Goal: Transaction & Acquisition: Subscribe to service/newsletter

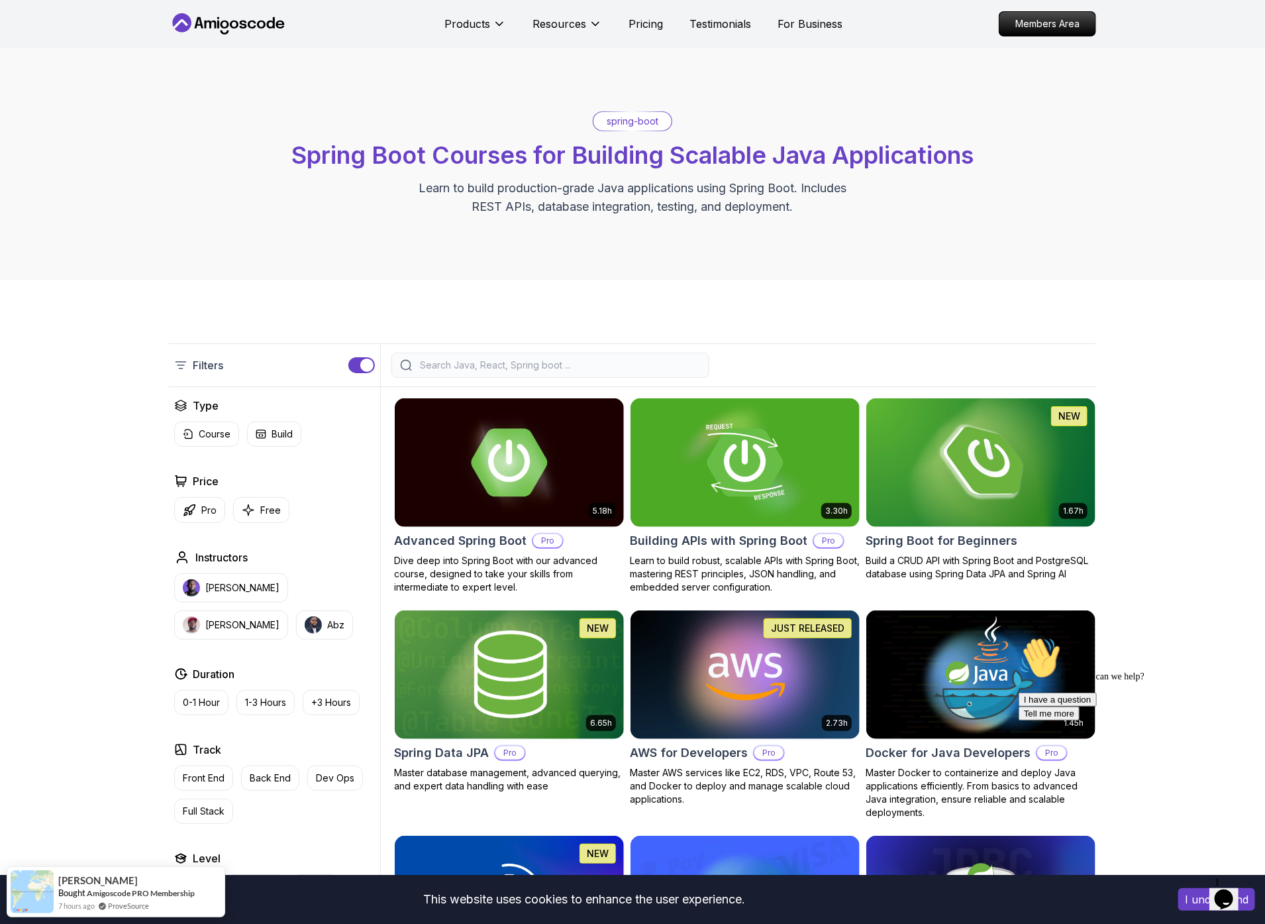
click at [643, 22] on p "Pricing" at bounding box center [646, 24] width 34 height 16
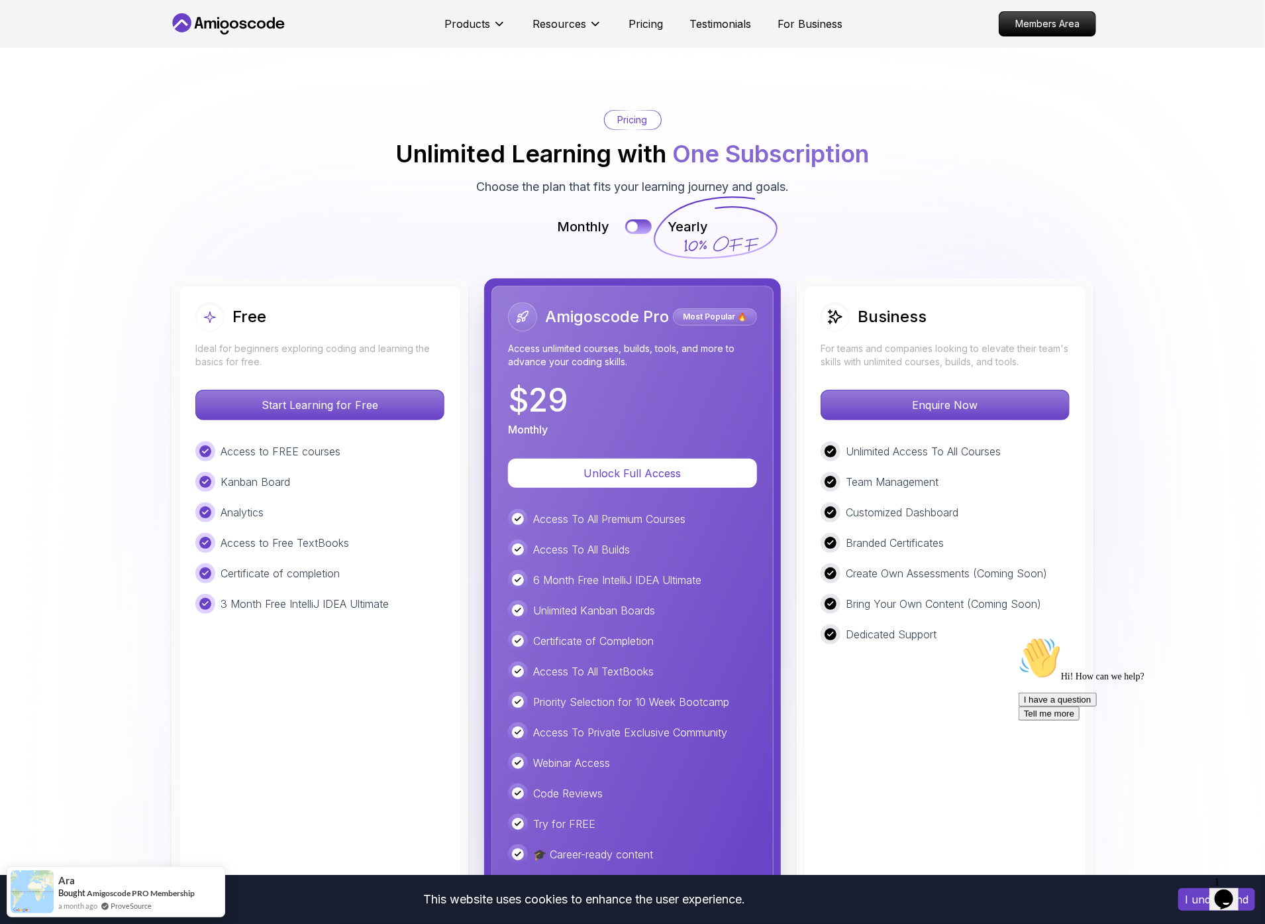
scroll to position [2900, 0]
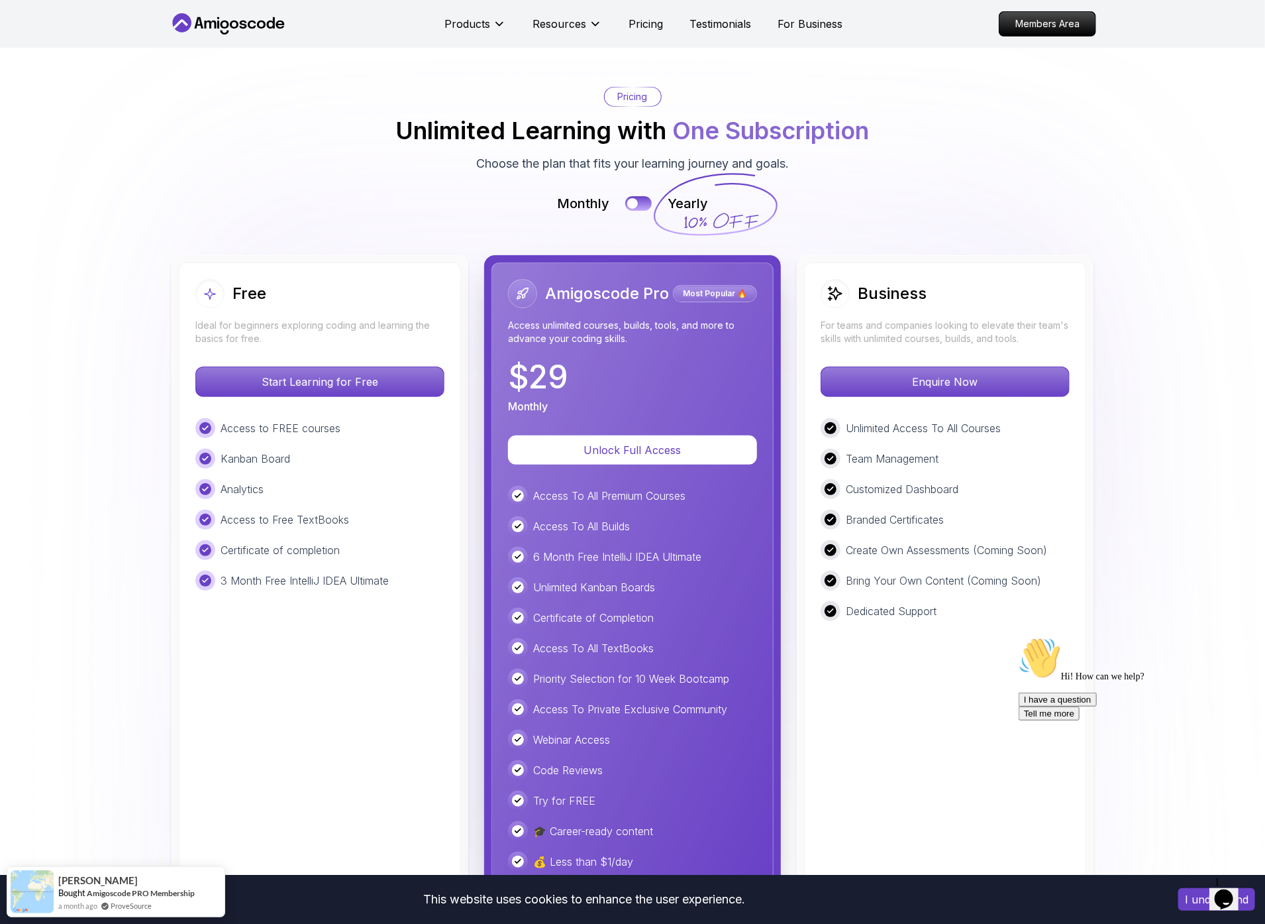
click at [244, 25] on icon at bounding box center [243, 25] width 7 height 8
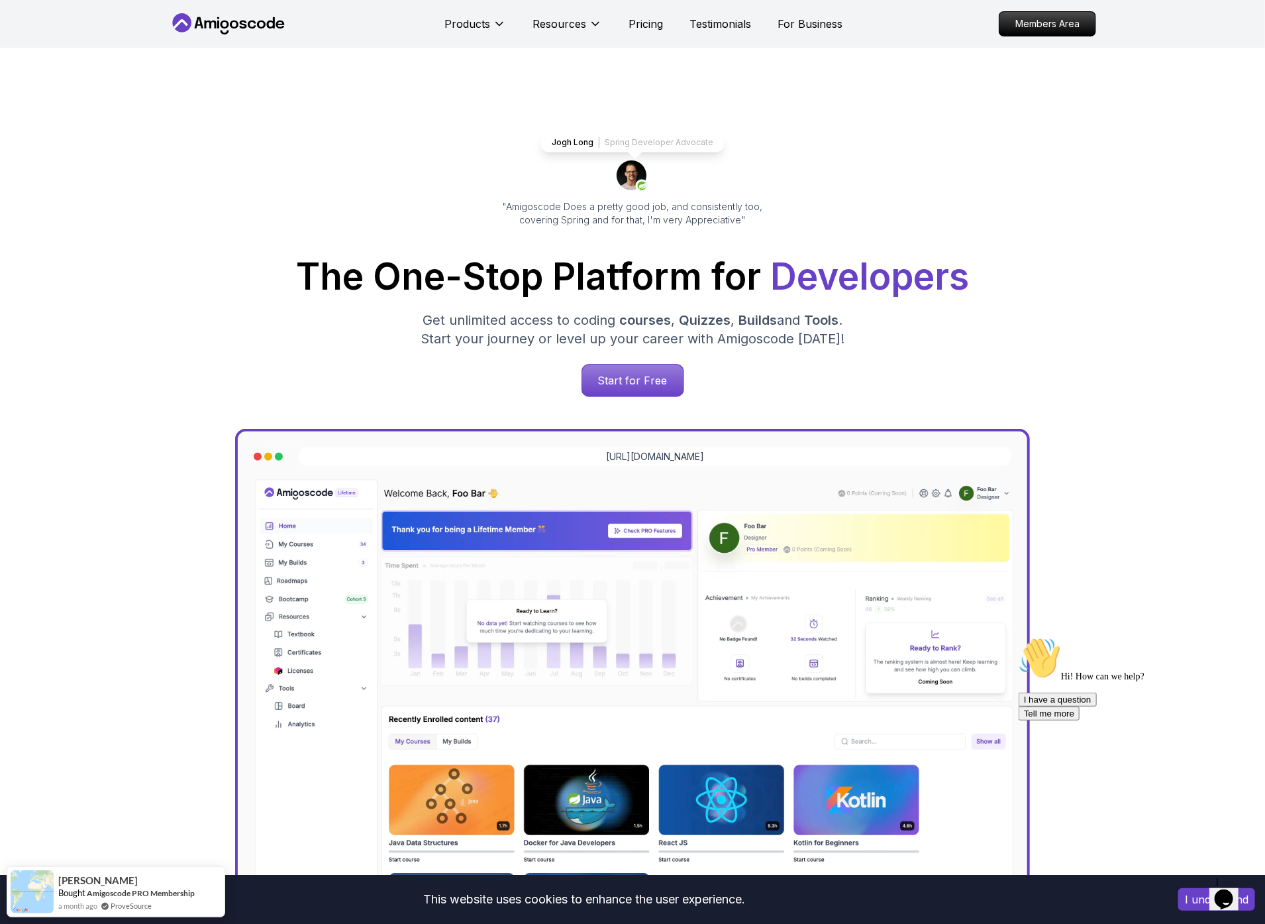
click at [1191, 896] on button "I understand" at bounding box center [1217, 899] width 77 height 23
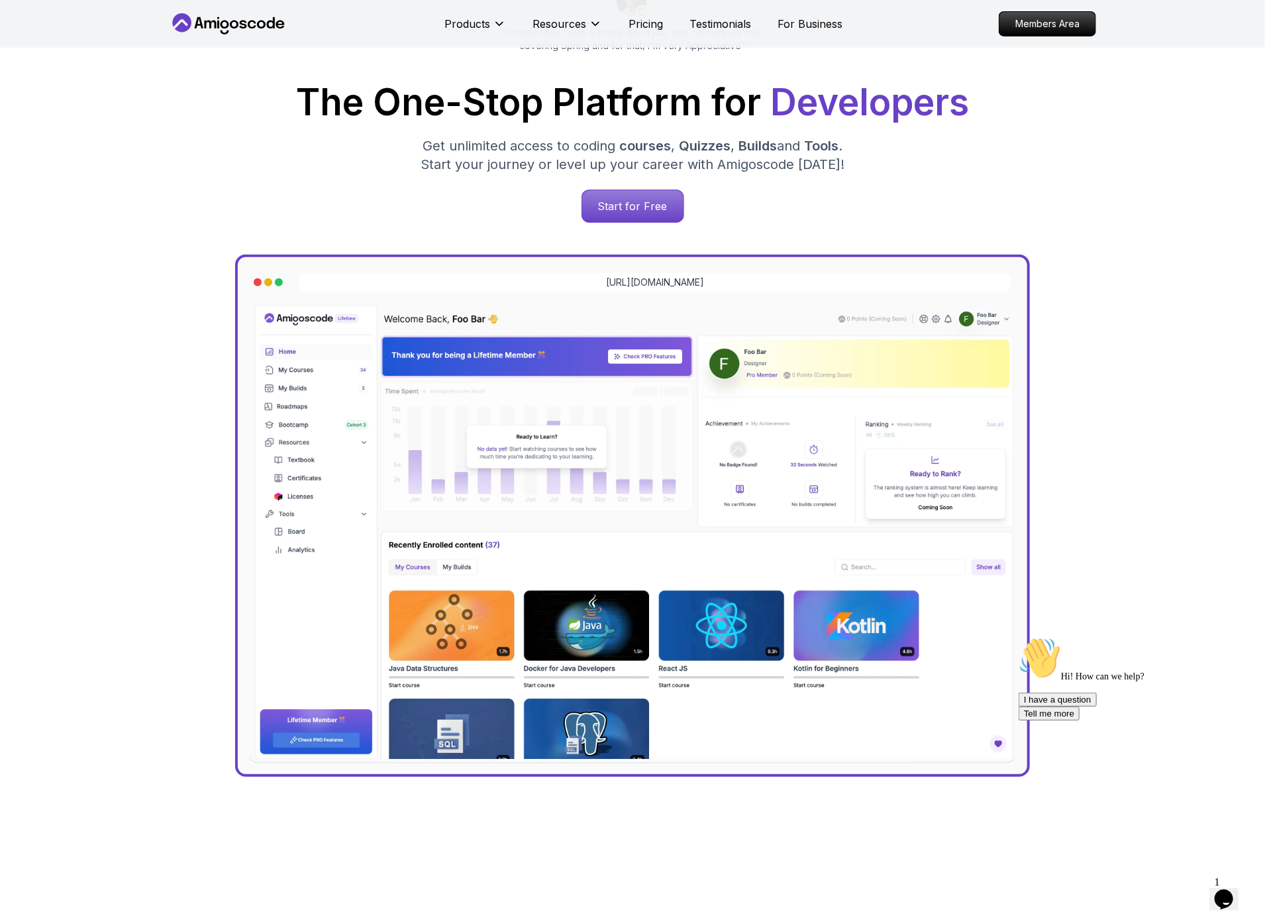
scroll to position [133, 0]
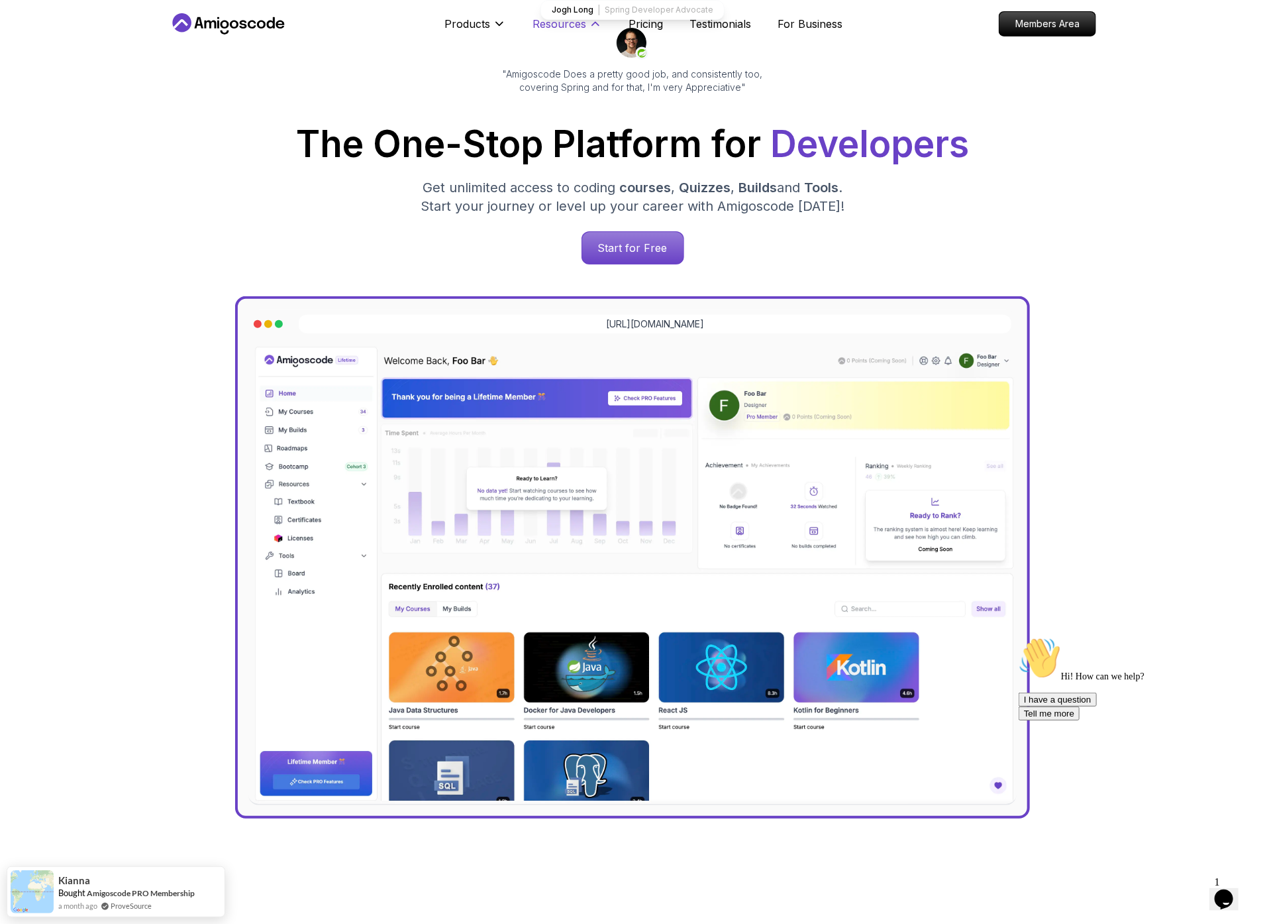
click at [597, 25] on icon at bounding box center [595, 24] width 7 height 3
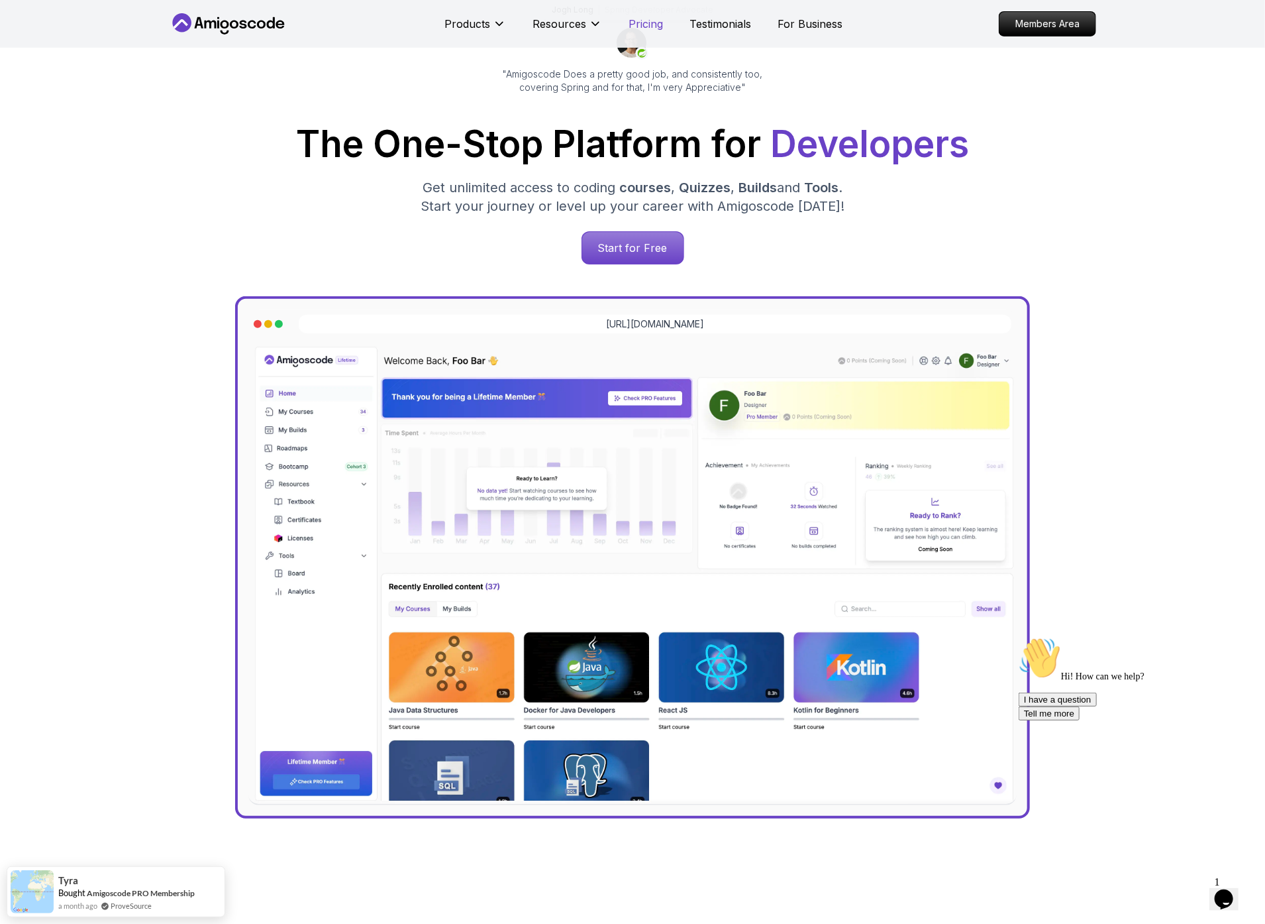
click at [648, 22] on p "Pricing" at bounding box center [646, 24] width 34 height 16
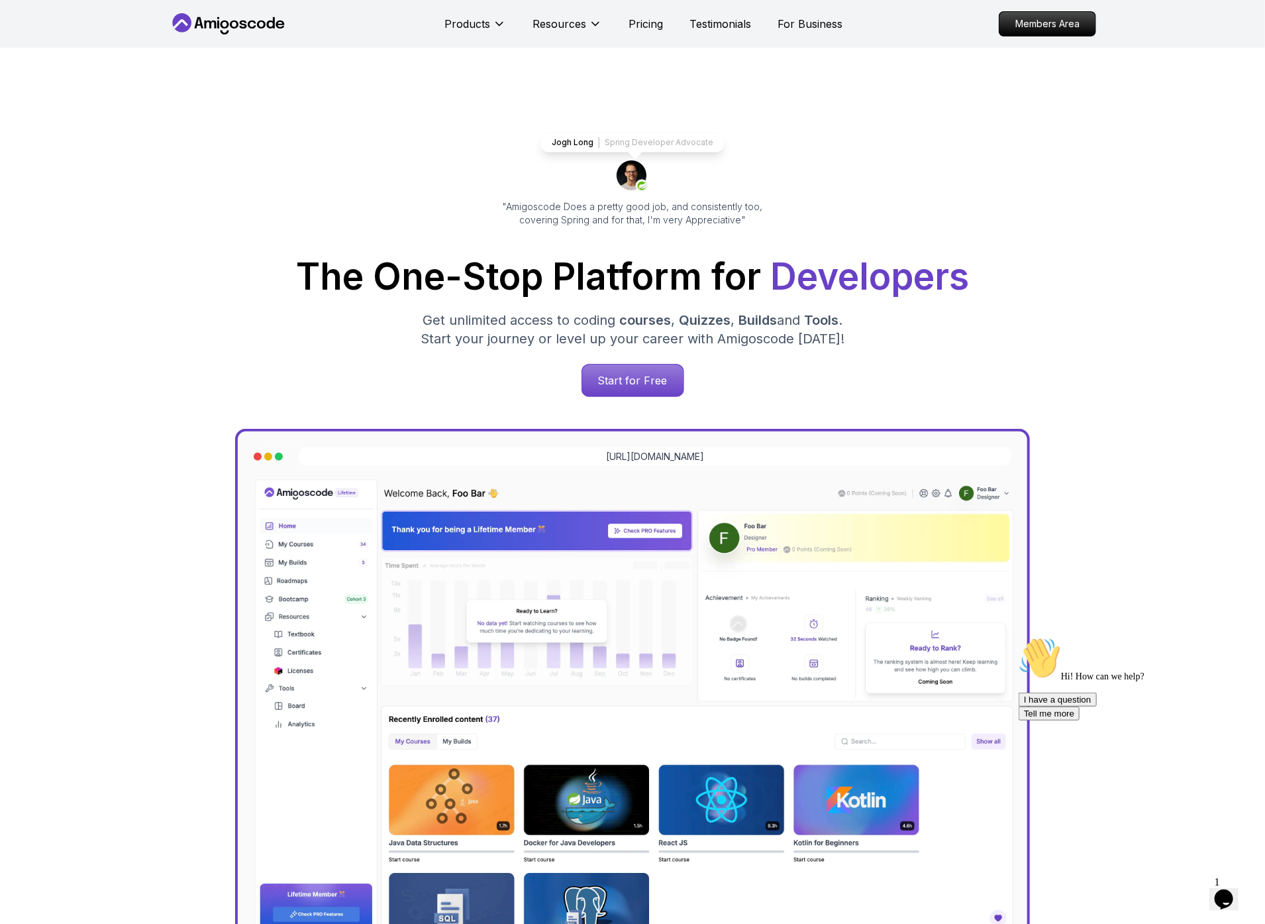
click at [209, 22] on icon at bounding box center [211, 25] width 12 height 8
click at [612, 382] on p "Start for Free" at bounding box center [632, 380] width 96 height 30
click at [647, 27] on p "Pricing" at bounding box center [646, 24] width 34 height 16
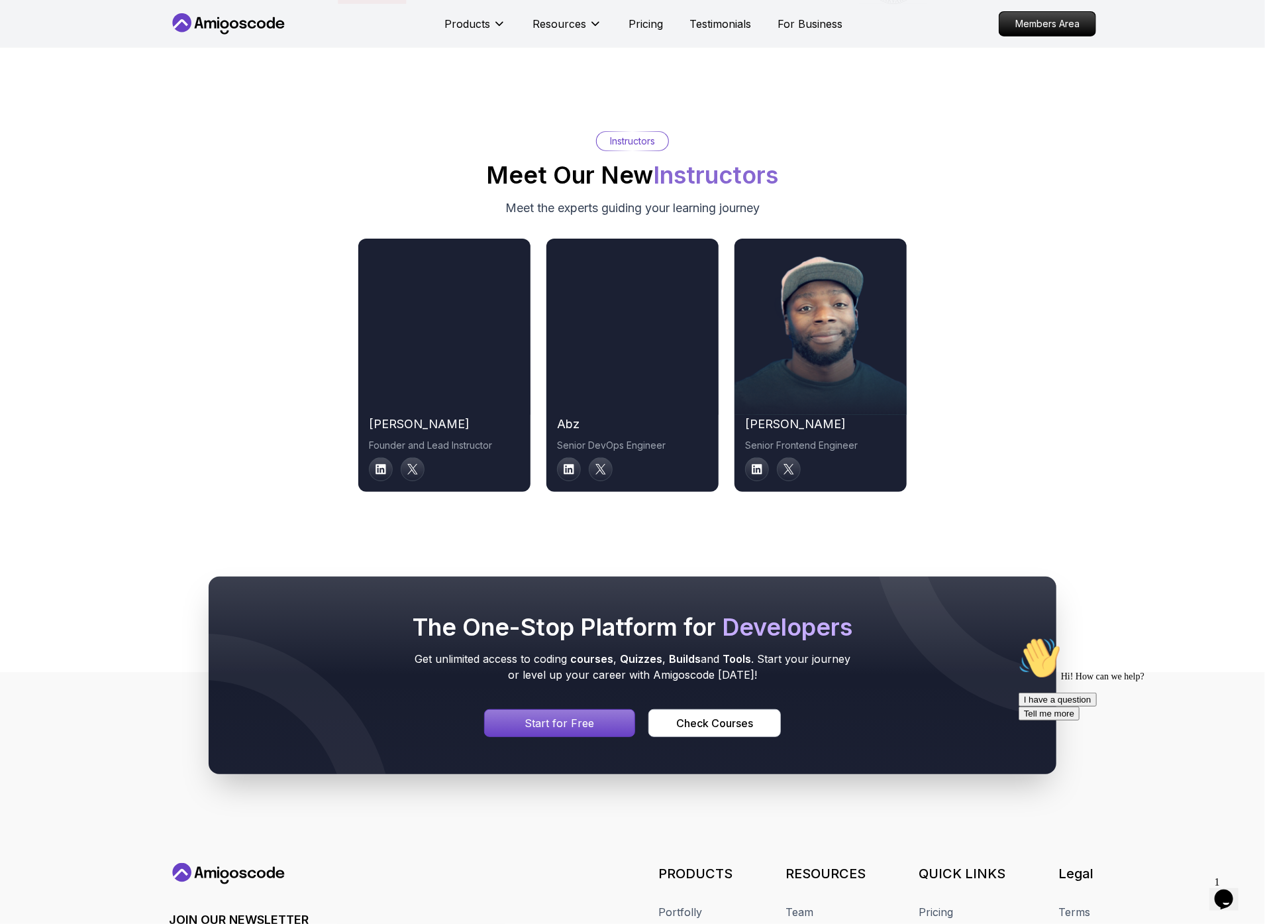
scroll to position [6564, 0]
